Goal: Communication & Community: Ask a question

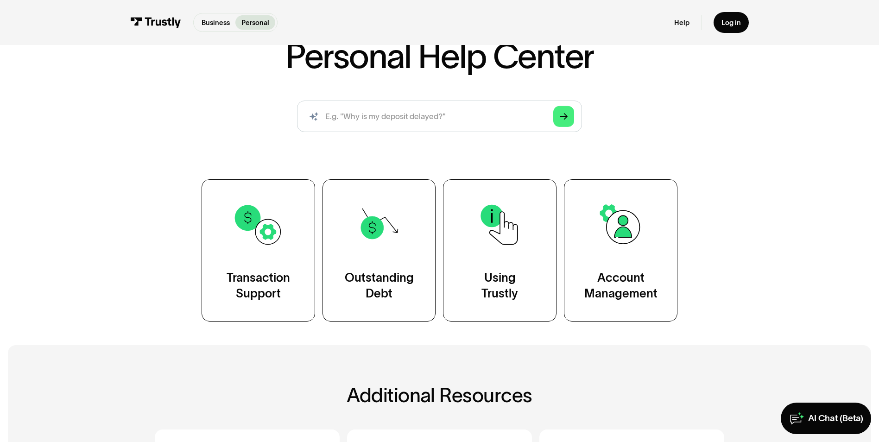
scroll to position [46, 0]
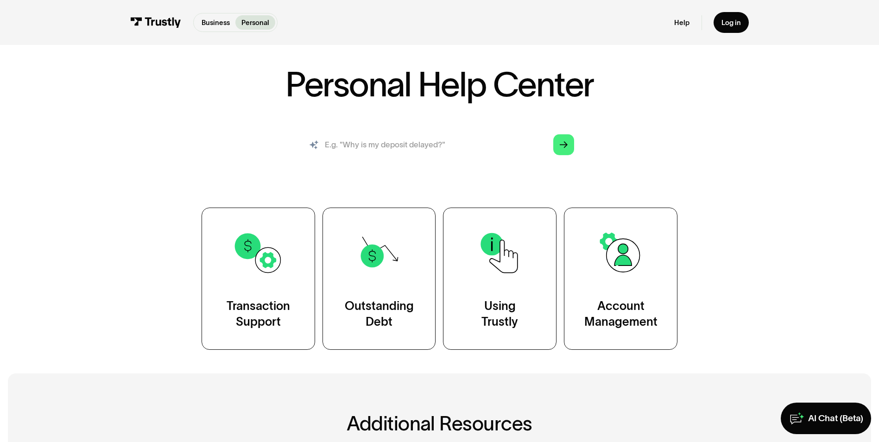
click at [362, 151] on input "search" at bounding box center [439, 145] width 285 height 32
type input "im trying to set up transfers from a go fund me account to my bank account but …"
click at [561, 141] on icon "Arrow Right" at bounding box center [564, 145] width 8 height 8
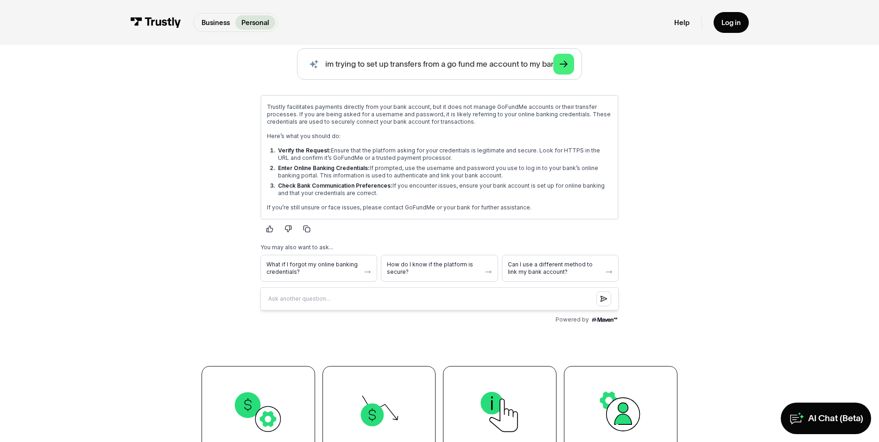
scroll to position [185, 0]
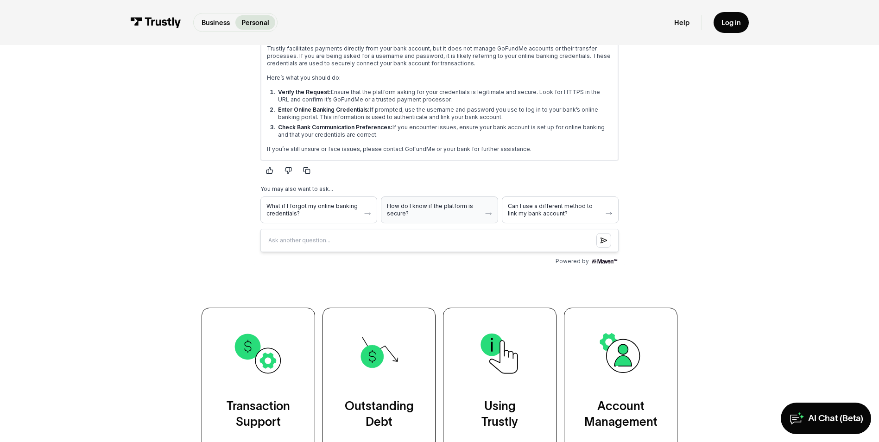
click at [409, 210] on span "How do I know if the platform is secure?" at bounding box center [434, 210] width 94 height 15
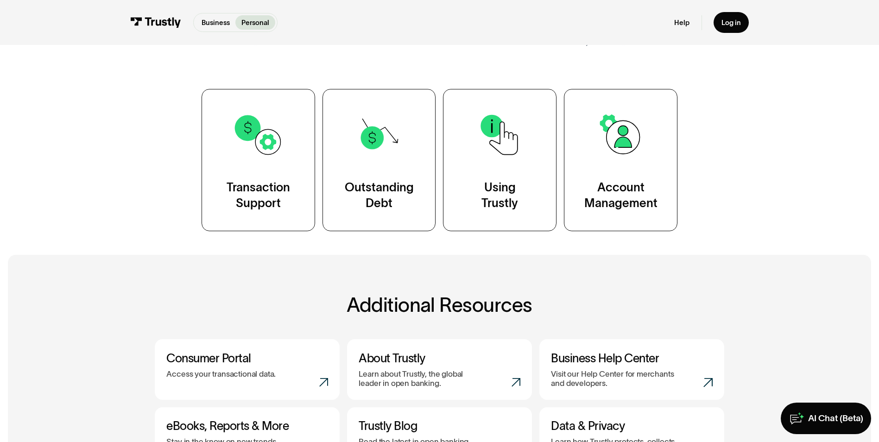
scroll to position [649, 0]
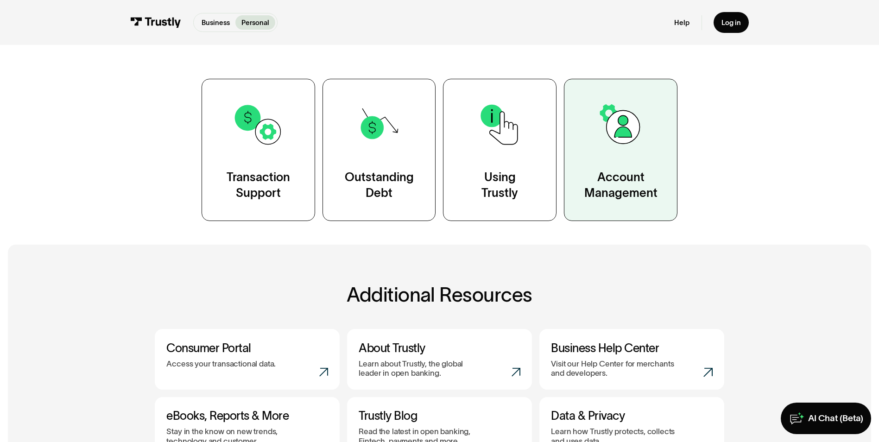
click at [627, 169] on link "Account Management" at bounding box center [621, 150] width 114 height 142
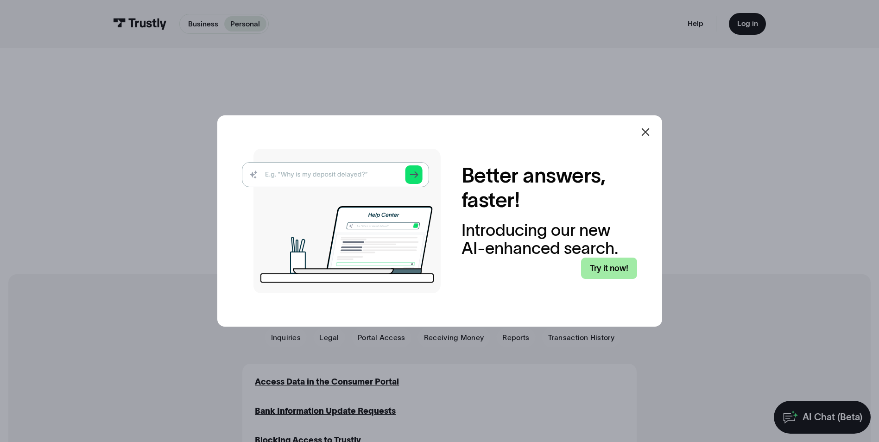
click at [596, 273] on link "Try it now!" at bounding box center [609, 269] width 56 height 22
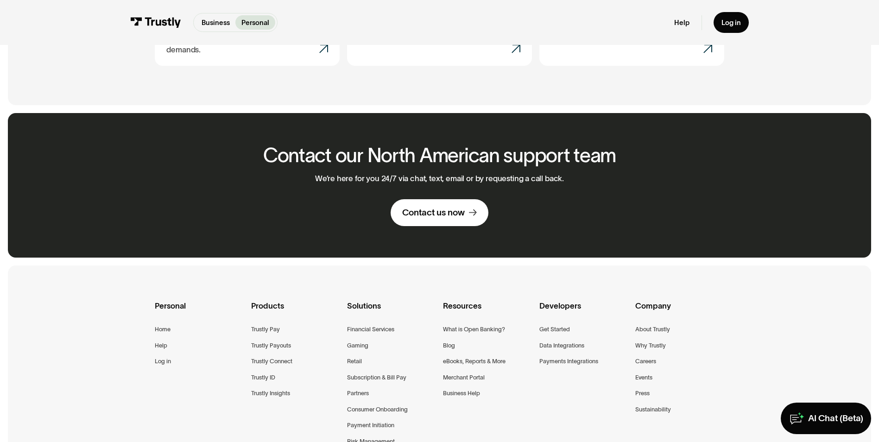
scroll to position [649, 0]
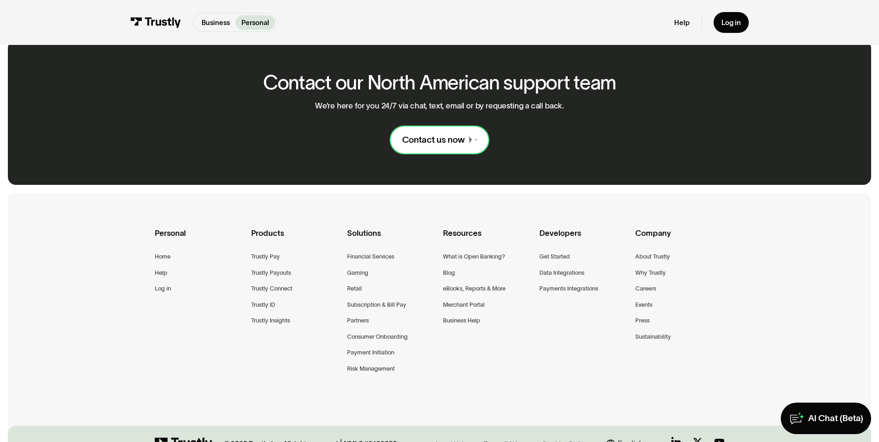
click at [423, 134] on div "Contact us now" at bounding box center [433, 140] width 63 height 12
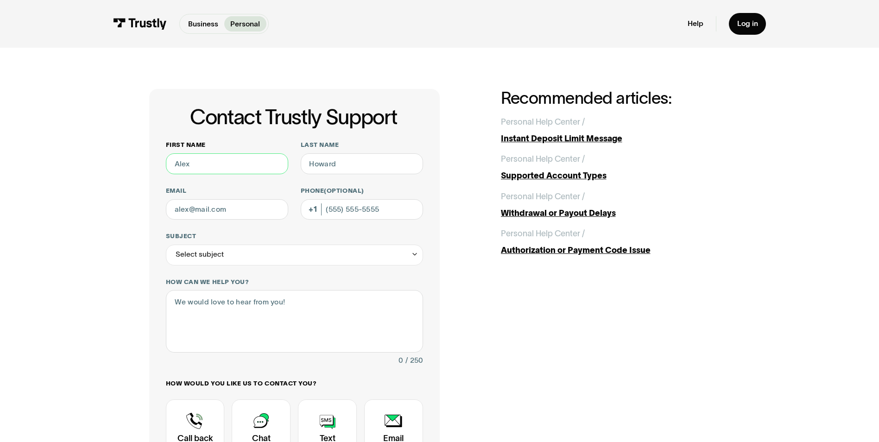
click at [198, 165] on input "First name" at bounding box center [227, 163] width 122 height 21
type input "jason"
type input "Patterson"
click at [205, 210] on input "Email" at bounding box center [227, 209] width 122 height 21
type input "J"
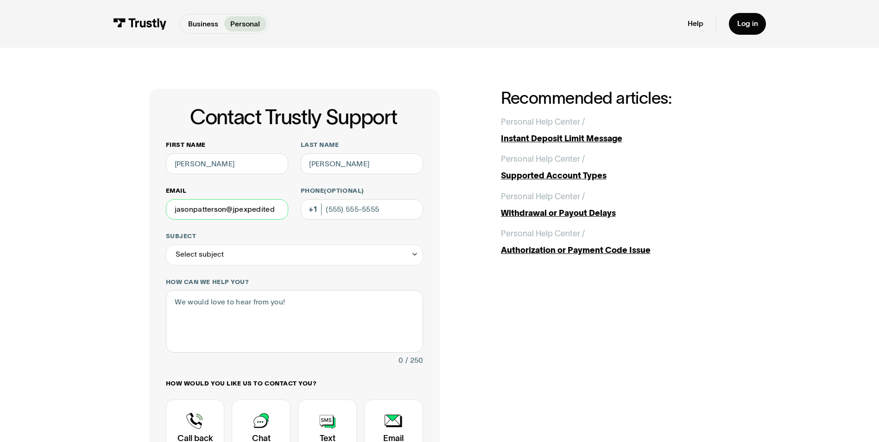
type input "jasonpatterson@jpexpedited.com"
click at [334, 210] on input "Phone (Optional)" at bounding box center [362, 209] width 122 height 21
type input "(308) 529-5660"
click at [280, 258] on div "Select subject" at bounding box center [294, 255] width 257 height 21
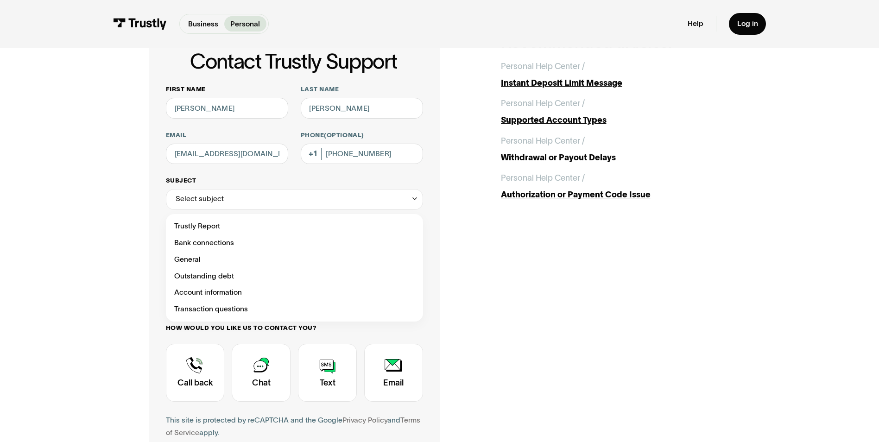
scroll to position [93, 0]
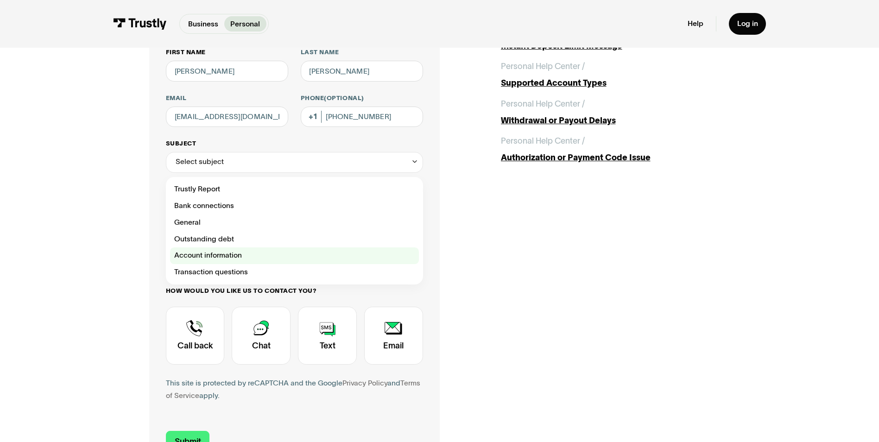
click at [245, 256] on div "Contact Trustly Support" at bounding box center [294, 256] width 249 height 17
type input "**********"
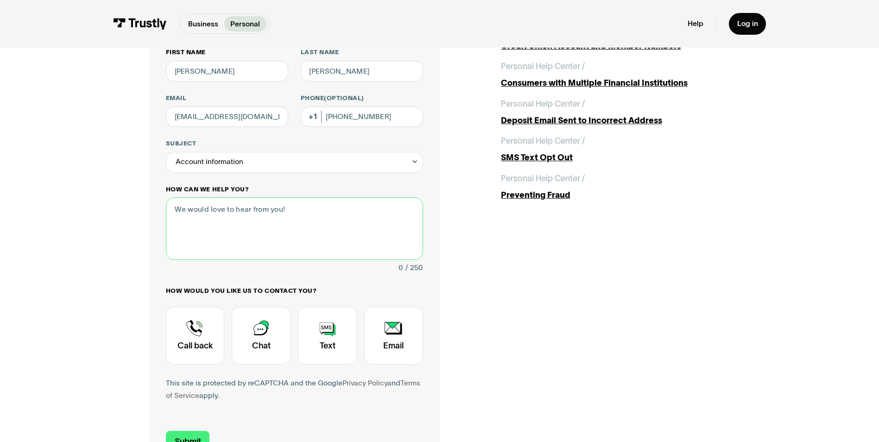
click at [184, 213] on textarea "How can we help you?" at bounding box center [294, 228] width 257 height 62
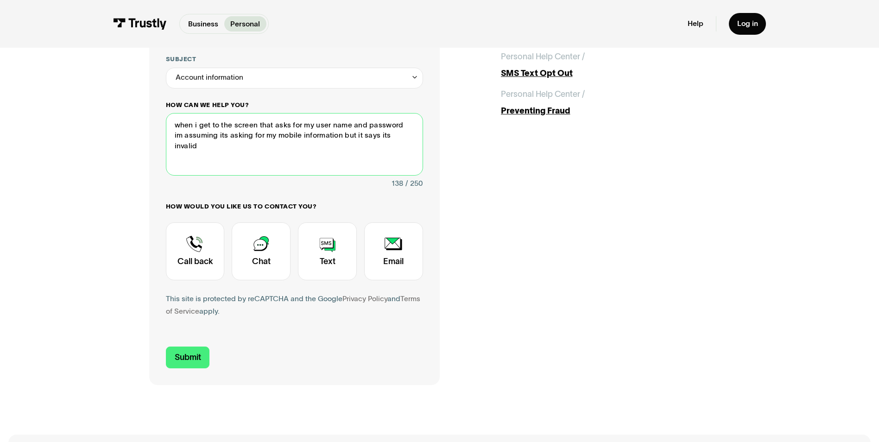
scroll to position [185, 0]
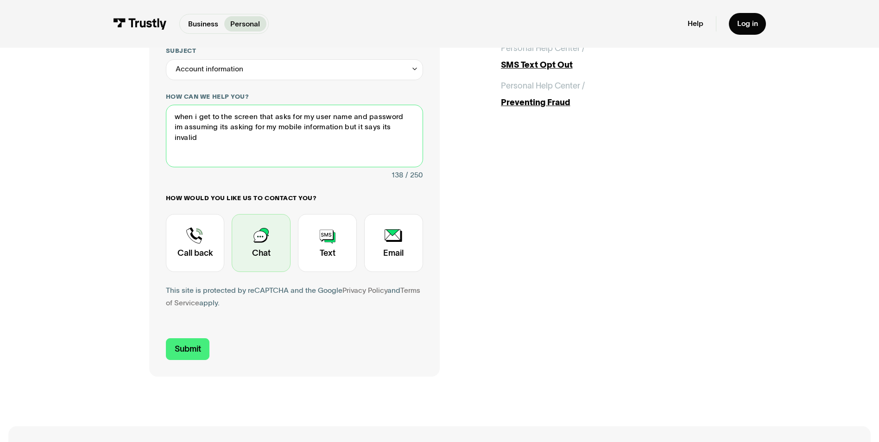
type textarea "when i get to the screen that asks for my user name and password im assuming it…"
click at [271, 246] on div "Contact Trustly Support" at bounding box center [261, 243] width 59 height 58
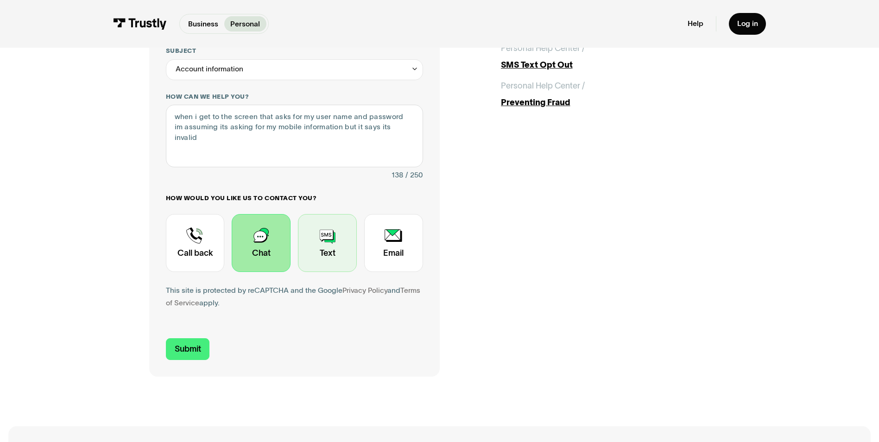
click at [320, 244] on div "Contact Trustly Support" at bounding box center [327, 243] width 59 height 58
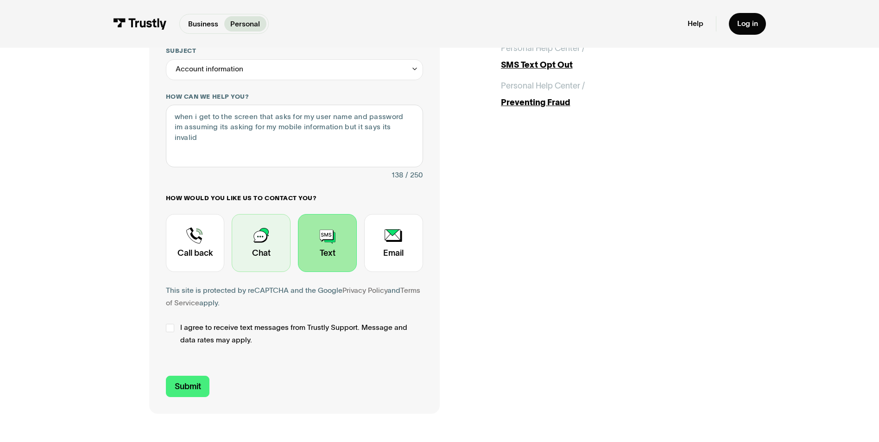
click at [258, 254] on div "Contact Trustly Support" at bounding box center [261, 243] width 59 height 58
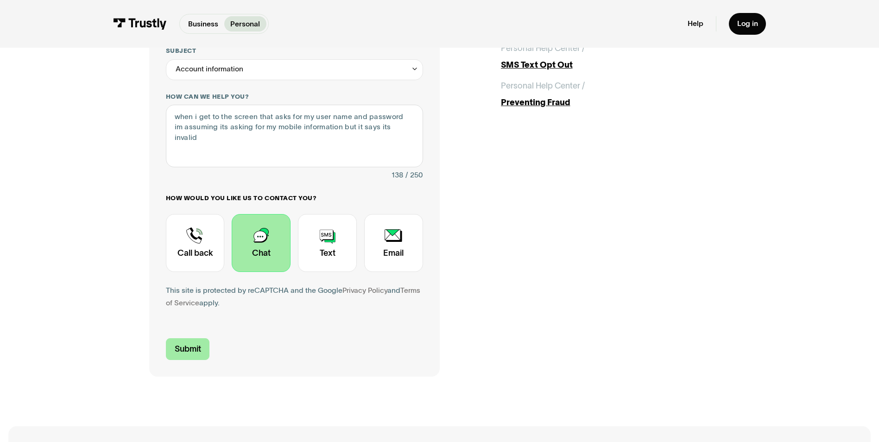
click at [185, 347] on input "Submit" at bounding box center [188, 349] width 44 height 22
type input "+13085295660"
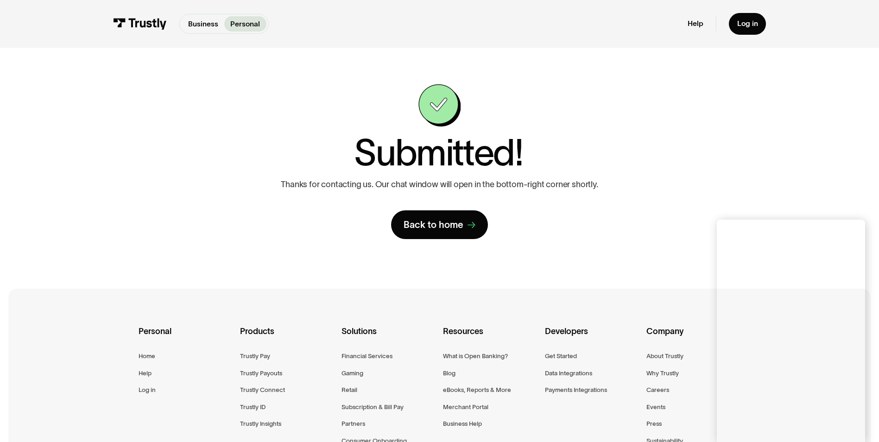
scroll to position [0, 0]
